Goal: Find specific page/section: Find specific page/section

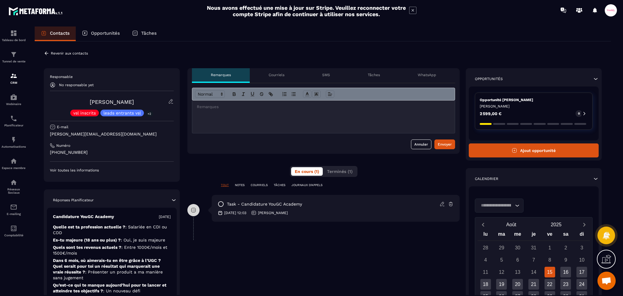
click at [55, 55] on p "Revenir aux contacts" at bounding box center [69, 53] width 37 height 4
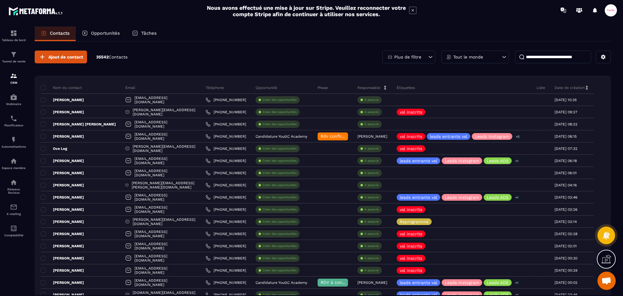
drag, startPoint x: 111, startPoint y: 30, endPoint x: 120, endPoint y: 32, distance: 9.0
click at [111, 30] on div "Opportunités" at bounding box center [101, 33] width 50 height 15
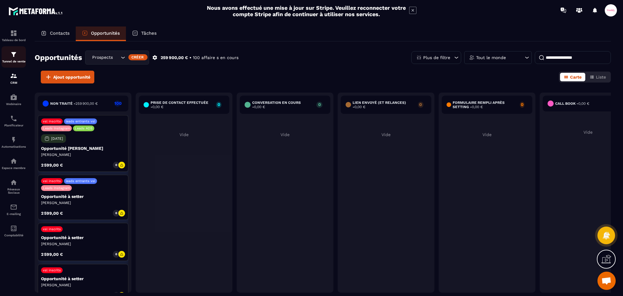
click at [16, 55] on img at bounding box center [13, 54] width 7 height 7
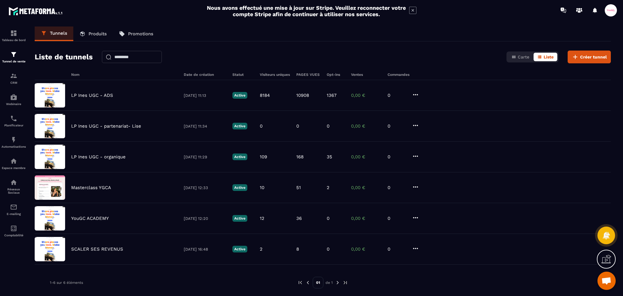
click at [95, 34] on p "Produits" at bounding box center [98, 33] width 18 height 5
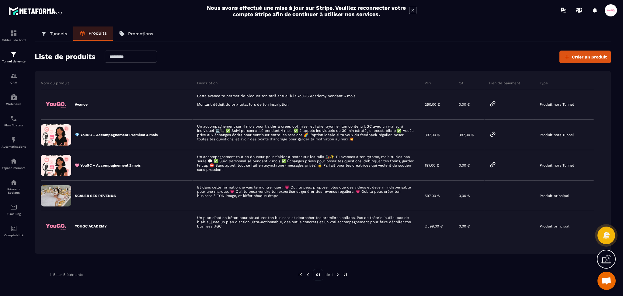
click at [145, 34] on p "Promotions" at bounding box center [140, 33] width 25 height 5
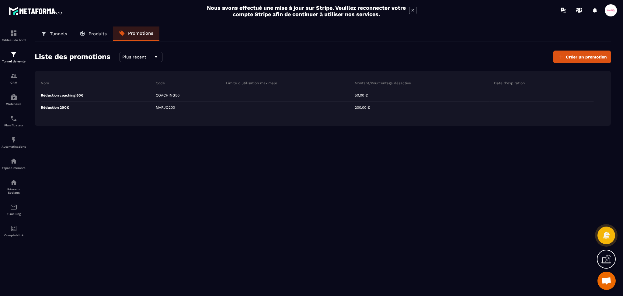
click at [105, 36] on p "Produits" at bounding box center [98, 33] width 18 height 5
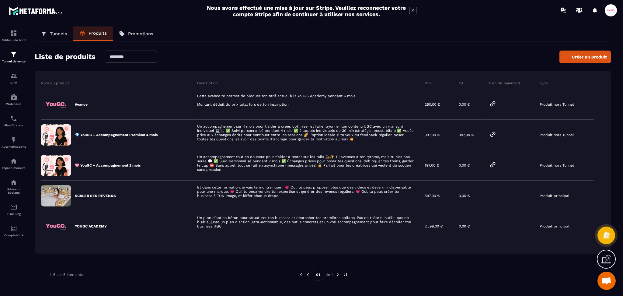
click at [52, 30] on link "Tunnels" at bounding box center [54, 33] width 39 height 15
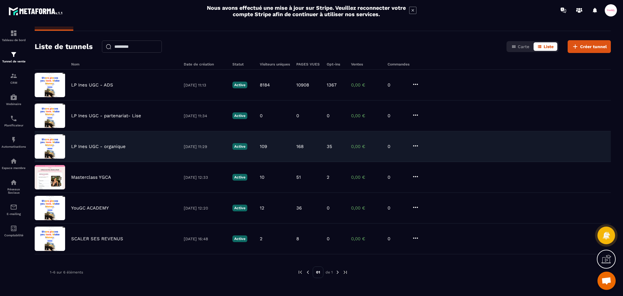
scroll to position [20, 0]
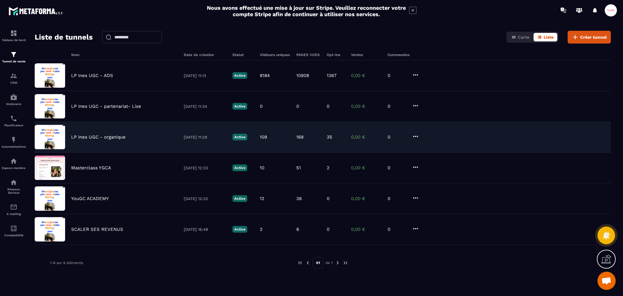
click at [100, 152] on div "LP [PERSON_NAME] UGC - organique [DATE] 11:29 Active 109 168 35 0,00 € 0" at bounding box center [323, 167] width 576 height 31
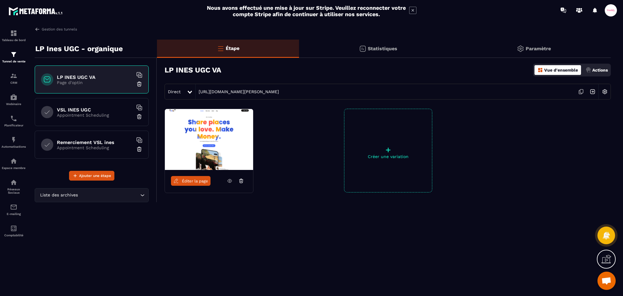
click at [113, 82] on p "Page d'optin" at bounding box center [95, 82] width 76 height 5
click at [607, 90] on img at bounding box center [605, 92] width 12 height 12
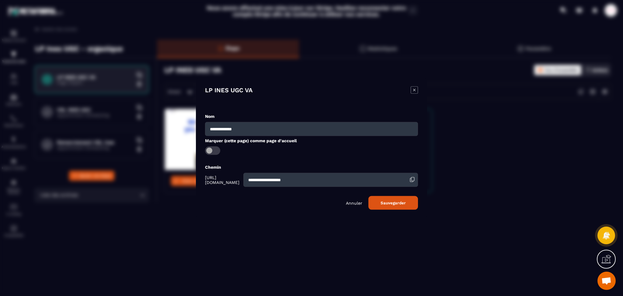
click at [483, 111] on div "Modal window" at bounding box center [311, 148] width 623 height 296
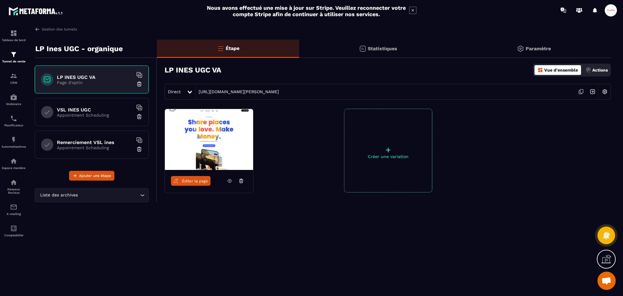
click at [79, 107] on h6 "VSL INES UGC" at bounding box center [95, 110] width 76 height 6
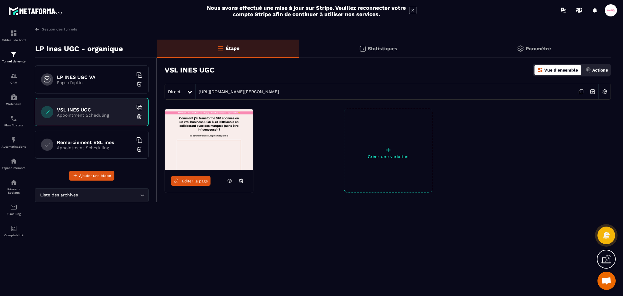
click at [598, 71] on p "Actions" at bounding box center [601, 70] width 16 height 5
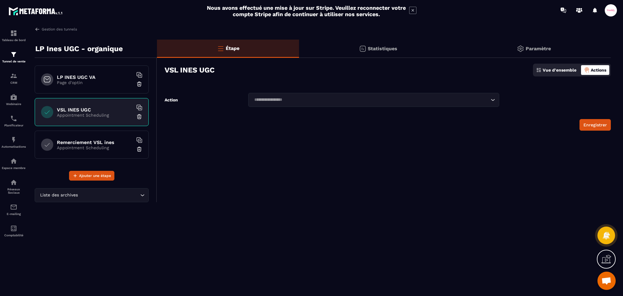
click at [567, 66] on div "Vue d'ensemble" at bounding box center [557, 70] width 44 height 10
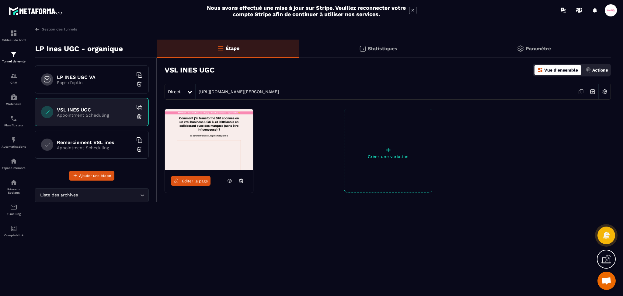
click at [230, 180] on icon at bounding box center [229, 180] width 5 height 5
click at [197, 182] on span "Éditer la page" at bounding box center [195, 181] width 26 height 5
